Goal: Check status: Check status

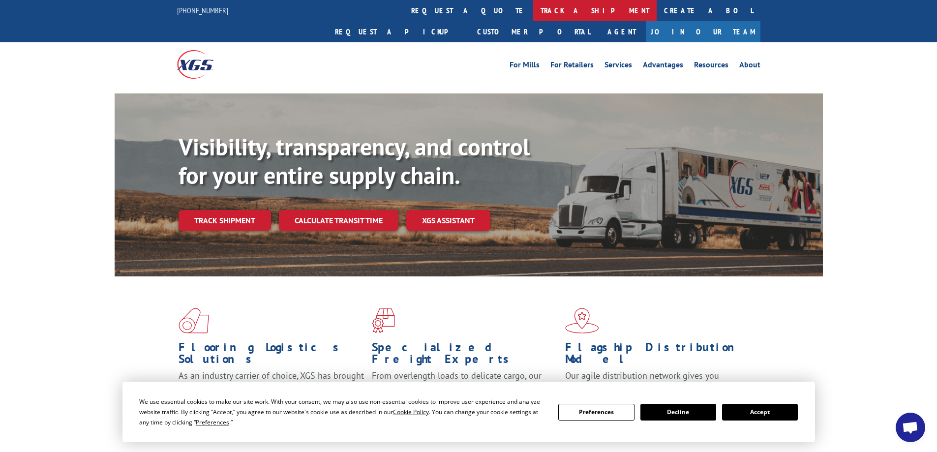
click at [533, 6] on link "track a shipment" at bounding box center [594, 10] width 123 height 21
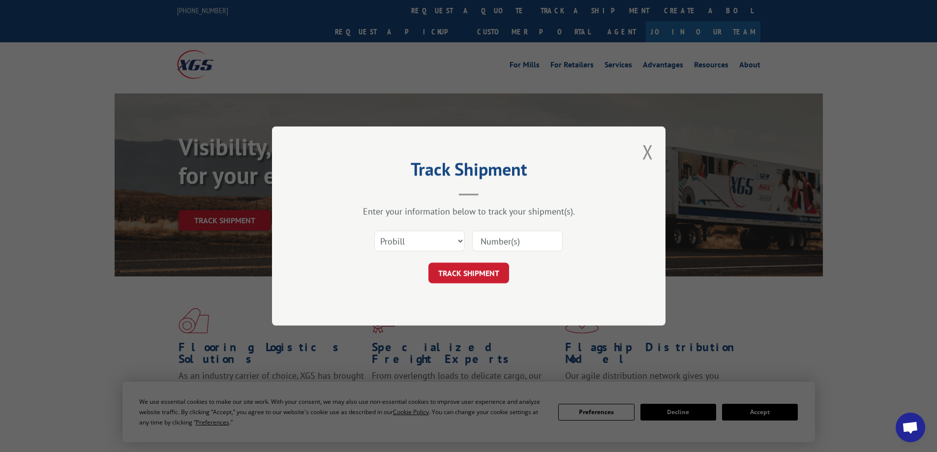
click at [511, 239] on input at bounding box center [517, 241] width 90 height 21
paste input "17615361"
type input "17615361"
click at [460, 244] on select "Select category... Probill BOL PO" at bounding box center [419, 241] width 90 height 21
click at [460, 243] on select "Select category... Probill BOL PO" at bounding box center [419, 241] width 90 height 21
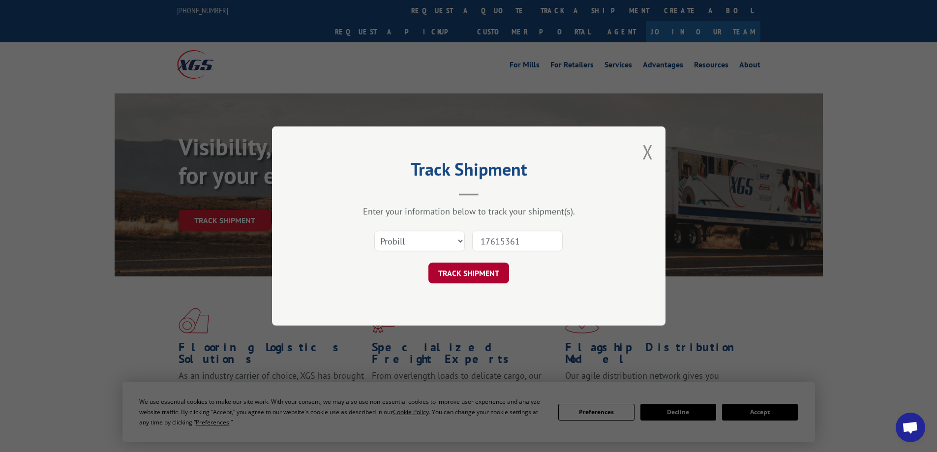
click at [465, 268] on button "TRACK SHIPMENT" at bounding box center [468, 273] width 81 height 21
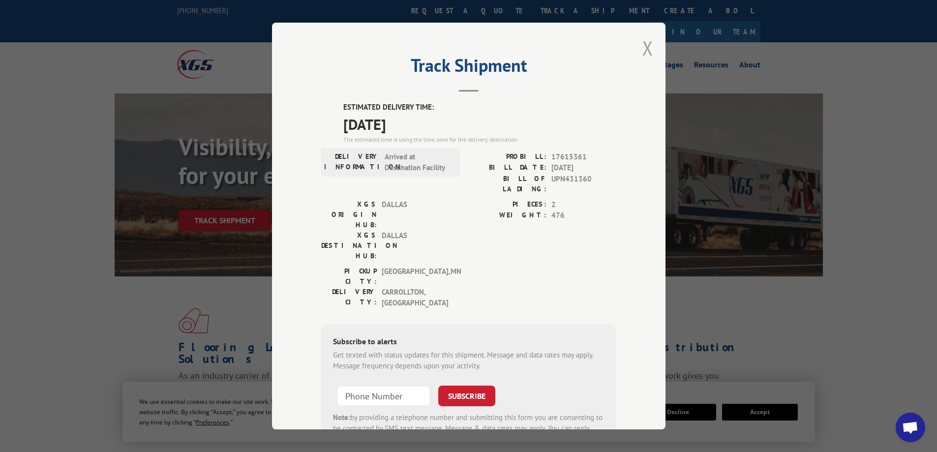
click at [645, 48] on button "Close modal" at bounding box center [647, 48] width 11 height 26
